Goal: Navigation & Orientation: Find specific page/section

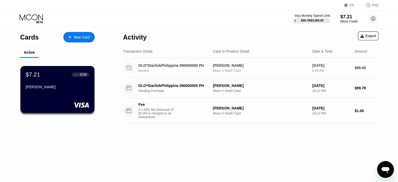
click at [220, 72] on div "Moon X Visa® Card" at bounding box center [260, 71] width 95 height 4
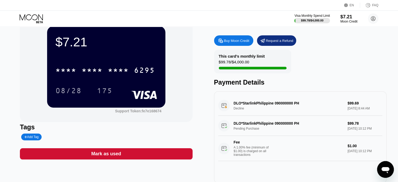
scroll to position [26, 0]
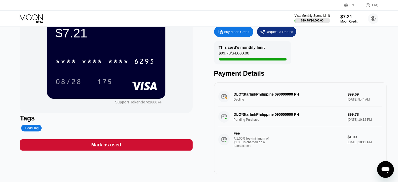
click at [241, 99] on div "DLO*StarlinkPhilippine 090000000 PH Decline $99.69 Sep 22, 2025 8:44 AM" at bounding box center [300, 97] width 164 height 20
drag, startPoint x: 224, startPoint y: 98, endPoint x: 365, endPoint y: 99, distance: 140.7
click at [365, 99] on div "DLO*StarlinkPhilippine 090000000 PH Decline $99.69 Sep 22, 2025 8:44 AM" at bounding box center [300, 97] width 164 height 20
drag, startPoint x: 352, startPoint y: 95, endPoint x: 333, endPoint y: 93, distance: 19.3
click at [352, 95] on div "DLO*StarlinkPhilippine 090000000 PH Decline $99.69 Sep 22, 2025 8:44 AM" at bounding box center [300, 97] width 164 height 20
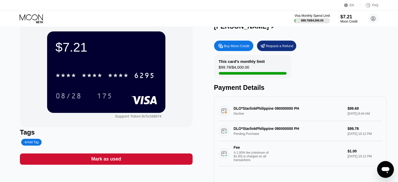
scroll to position [0, 0]
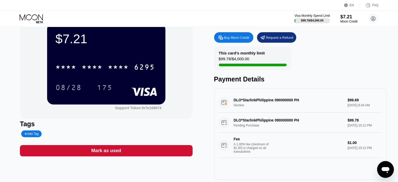
scroll to position [26, 0]
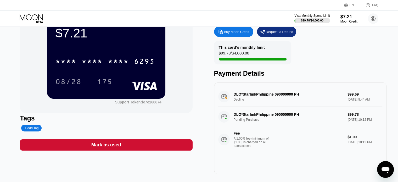
click at [234, 101] on div "DLO*StarlinkPhilippine 090000000 PH Decline $99.69 [DATE] 8:44 AM" at bounding box center [300, 97] width 164 height 20
click at [224, 100] on div "DLO*StarlinkPhilippine 090000000 PH Decline $99.69 [DATE] 8:44 AM" at bounding box center [300, 97] width 164 height 20
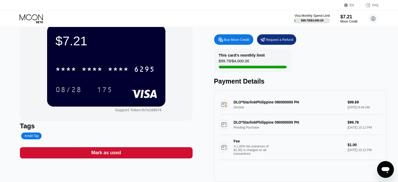
scroll to position [26, 0]
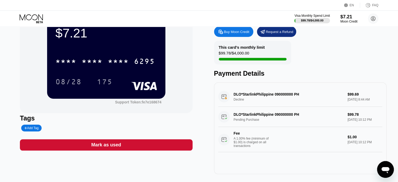
click at [340, 117] on div "DLO*StarlinkPhilippine 090000000 PH Pending Purchase $99.78 Sep 20, 2025 10:12 …" at bounding box center [300, 129] width 164 height 45
drag, startPoint x: 266, startPoint y: 116, endPoint x: 255, endPoint y: 116, distance: 11.2
click at [265, 116] on div "DLO*StarlinkPhilippine 090000000 PH Pending Purchase $99.78 Sep 20, 2025 10:12 …" at bounding box center [300, 129] width 164 height 45
click at [222, 120] on div "DLO*StarlinkPhilippine 090000000 PH Pending Purchase $99.78 Sep 20, 2025 10:12 …" at bounding box center [300, 129] width 164 height 45
click at [223, 100] on div "DLO*StarlinkPhilippine 090000000 PH Decline $99.69 Sep 22, 2025 8:44 AM" at bounding box center [300, 97] width 164 height 20
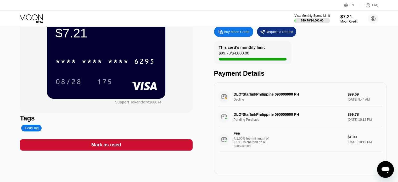
scroll to position [0, 0]
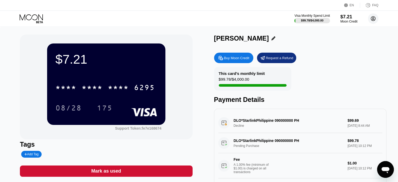
click at [370, 21] on circle at bounding box center [373, 18] width 10 height 10
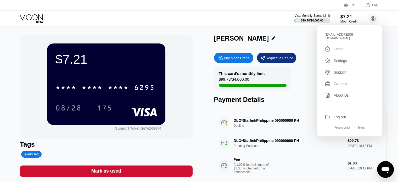
click at [345, 46] on div " Home" at bounding box center [349, 49] width 50 height 6
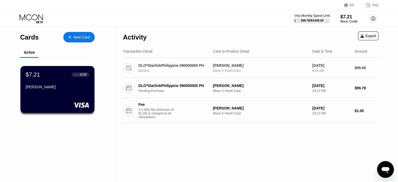
click at [360, 69] on div "$99.69" at bounding box center [366, 68] width 24 height 4
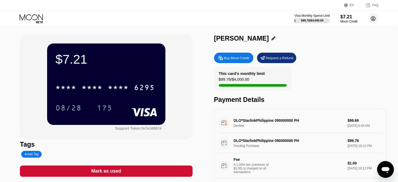
click at [368, 16] on circle at bounding box center [373, 18] width 10 height 10
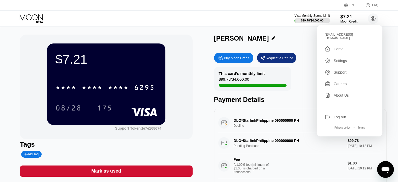
click at [341, 59] on div "Settings" at bounding box center [339, 61] width 13 height 4
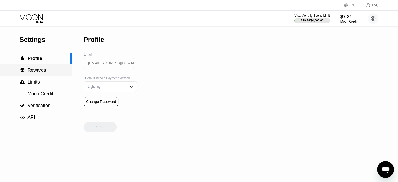
click at [31, 70] on span "Rewards" at bounding box center [36, 69] width 19 height 5
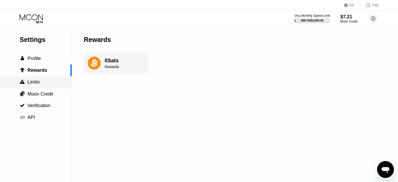
click at [39, 87] on div " Limits" at bounding box center [36, 82] width 72 height 12
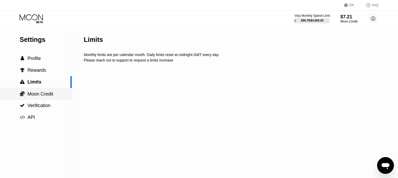
click at [39, 96] on span "Moon Credit" at bounding box center [40, 93] width 26 height 5
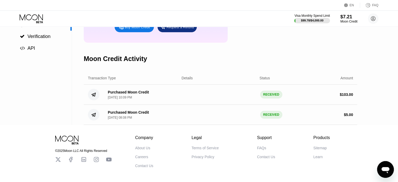
scroll to position [78, 0]
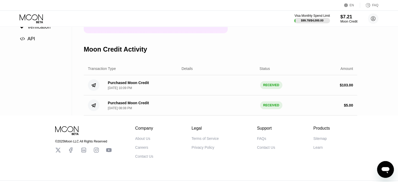
drag, startPoint x: 271, startPoint y: 89, endPoint x: 177, endPoint y: 89, distance: 93.6
click at [271, 89] on div "RECEIVED" at bounding box center [271, 85] width 22 height 8
click at [139, 85] on div "Purchased Moon Credit" at bounding box center [128, 83] width 41 height 4
click at [138, 85] on div "Purchased Moon Credit" at bounding box center [128, 83] width 41 height 4
click at [37, 37] on div " API" at bounding box center [36, 38] width 72 height 5
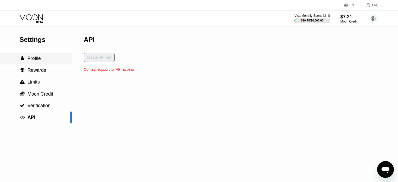
click at [33, 54] on div " Profile" at bounding box center [36, 59] width 72 height 12
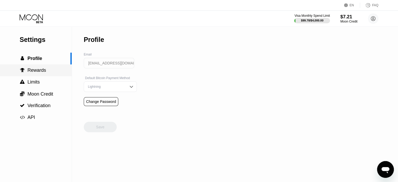
click at [34, 68] on div " Rewards" at bounding box center [36, 70] width 72 height 12
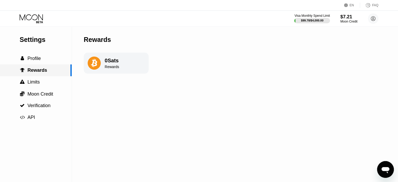
click at [35, 73] on span "Rewards" at bounding box center [37, 69] width 20 height 5
click at [32, 84] on span "Limits" at bounding box center [33, 81] width 12 height 5
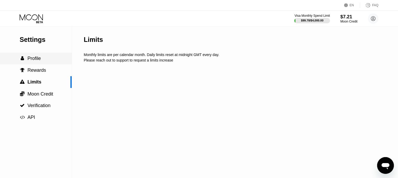
click at [41, 63] on div " Profile" at bounding box center [36, 59] width 72 height 12
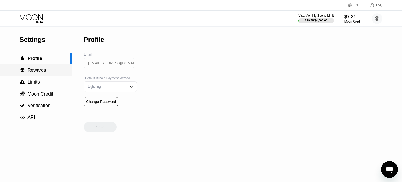
click at [39, 73] on span "Rewards" at bounding box center [36, 69] width 19 height 5
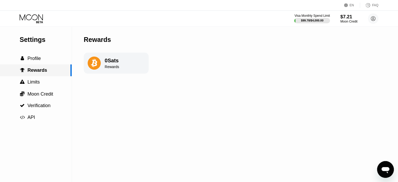
click at [33, 82] on span "Limits" at bounding box center [33, 81] width 12 height 5
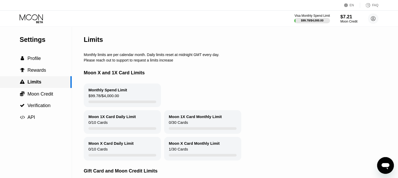
click at [31, 88] on div " Limits" at bounding box center [36, 82] width 72 height 12
click at [32, 96] on span "Moon Credit" at bounding box center [40, 93] width 26 height 5
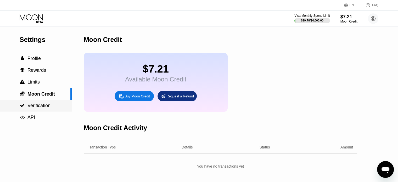
click at [35, 104] on span "Verification" at bounding box center [38, 105] width 23 height 5
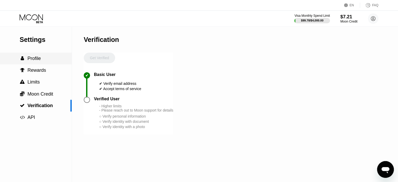
click at [43, 64] on div " Profile" at bounding box center [36, 59] width 72 height 12
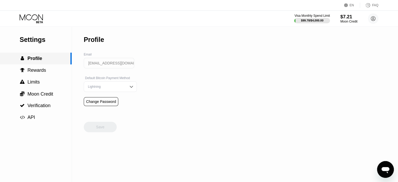
click at [34, 63] on div " Profile" at bounding box center [36, 59] width 72 height 12
click at [36, 59] on span "Profile" at bounding box center [34, 58] width 15 height 5
